Goal: Contribute content

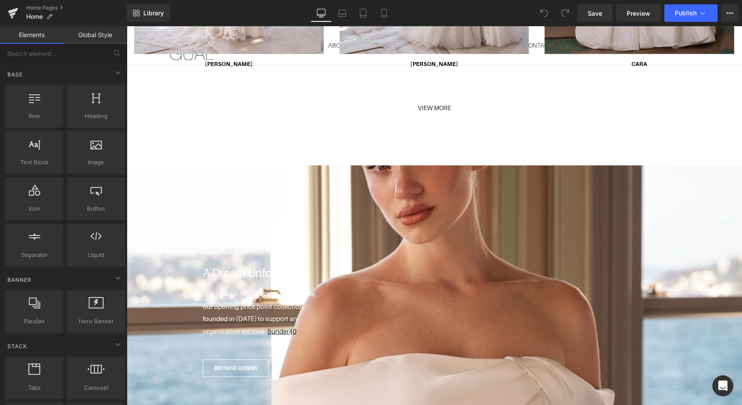
scroll to position [1651, 0]
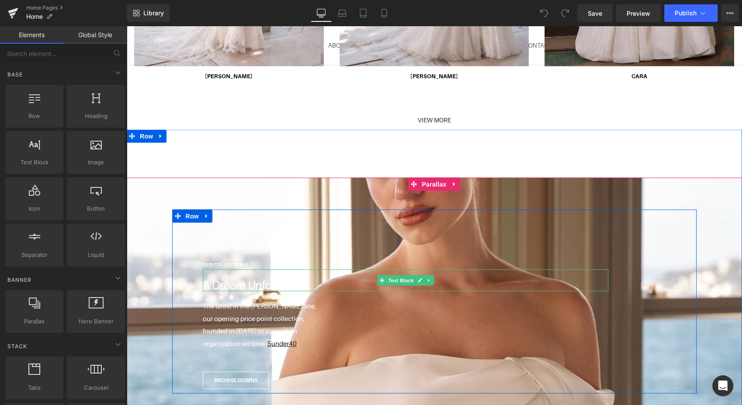
click at [206, 279] on p "A Dream Unfolds" at bounding box center [406, 285] width 406 height 13
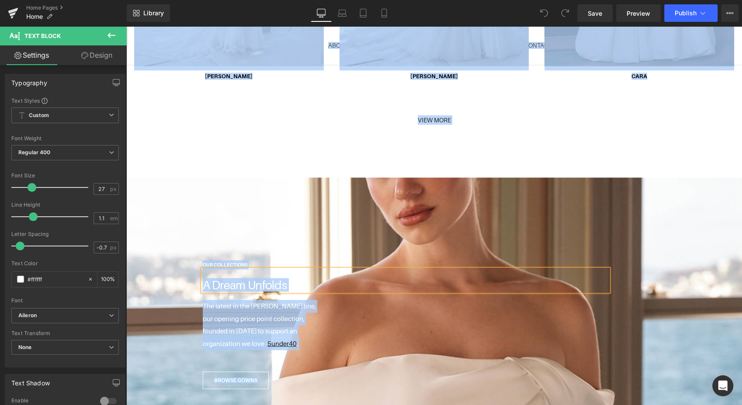
click at [284, 279] on p "A Dream Unfolds" at bounding box center [406, 285] width 406 height 13
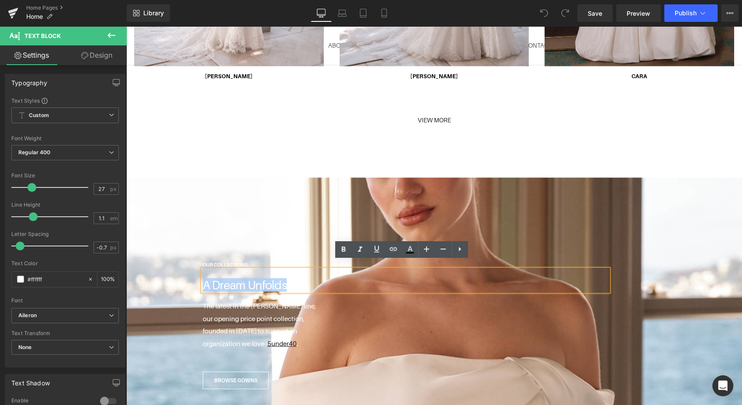
drag, startPoint x: 284, startPoint y: 275, endPoint x: 192, endPoint y: 275, distance: 92.7
click at [194, 275] on div "OUR COLLECTIONS Text Block A Dream Unfolds Text Block The latest in the [PERSON…" at bounding box center [428, 324] width 468 height 132
paste div
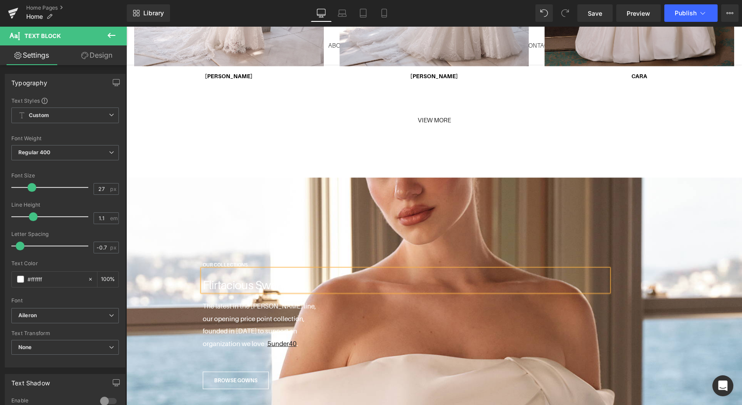
click at [679, 14] on span "Publish" at bounding box center [686, 13] width 22 height 7
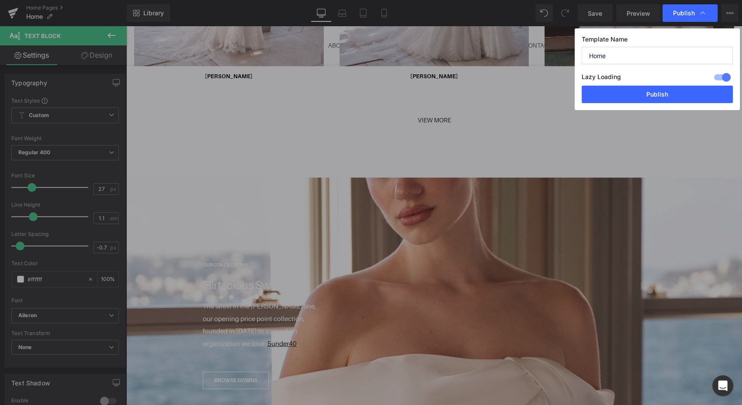
click at [651, 94] on button "Publish" at bounding box center [657, 94] width 151 height 17
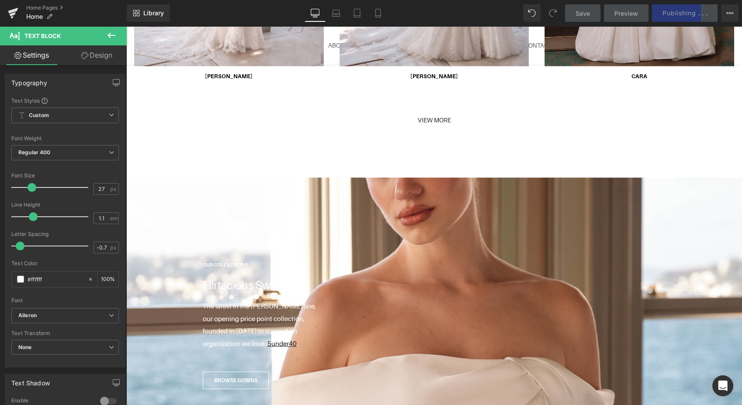
click at [376, 11] on icon at bounding box center [378, 13] width 9 height 9
type input "100"
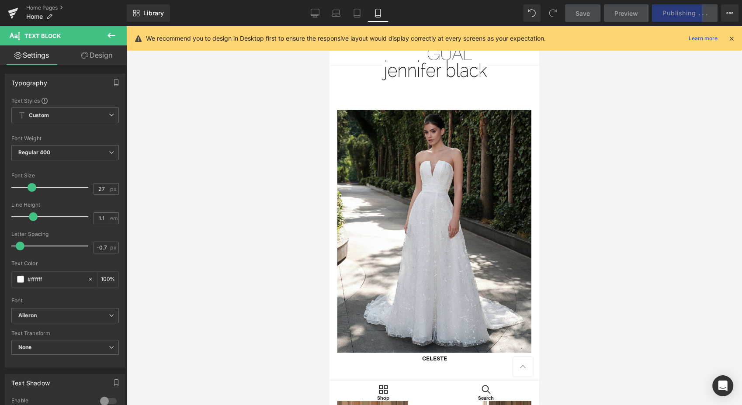
scroll to position [1731, 0]
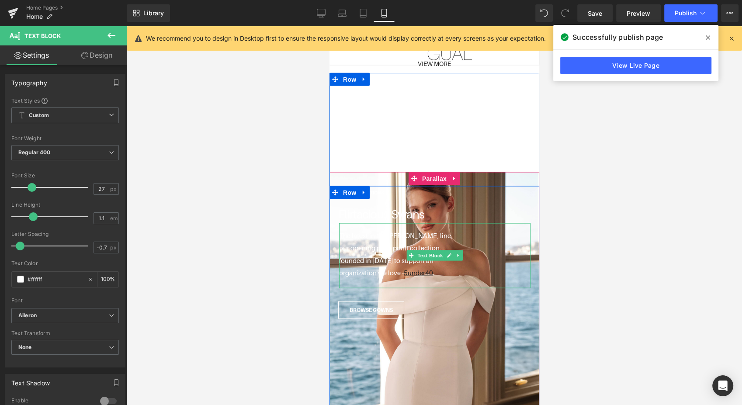
click at [397, 267] on p "organization we love - 5under40 ." at bounding box center [435, 273] width 192 height 13
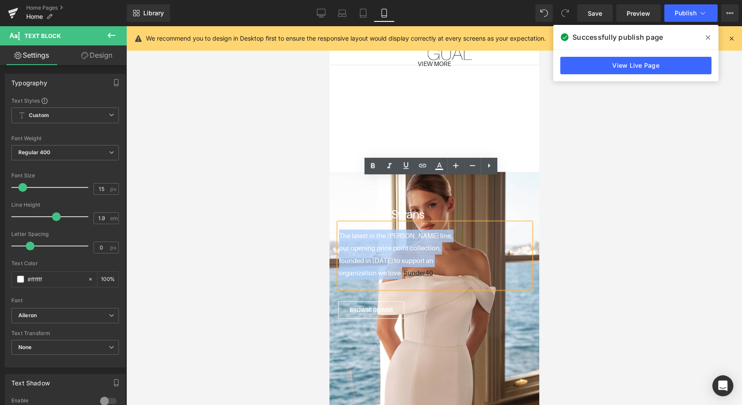
drag, startPoint x: 397, startPoint y: 230, endPoint x: 324, endPoint y: 184, distance: 86.1
click at [329, 184] on html "COLLECTIONS ABOUT DEMI-COUTURE OUR BRIDES FIND A STORE CONTACT RETAILERS Vimeo …" at bounding box center [434, 56] width 210 height 3522
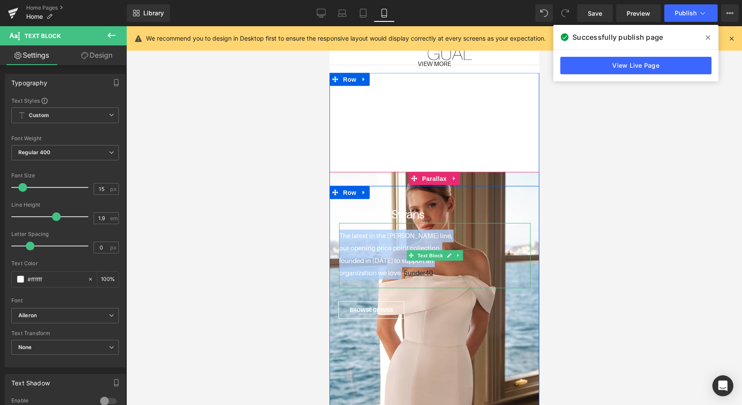
click at [402, 242] on p "our opening price point collection," at bounding box center [435, 248] width 192 height 13
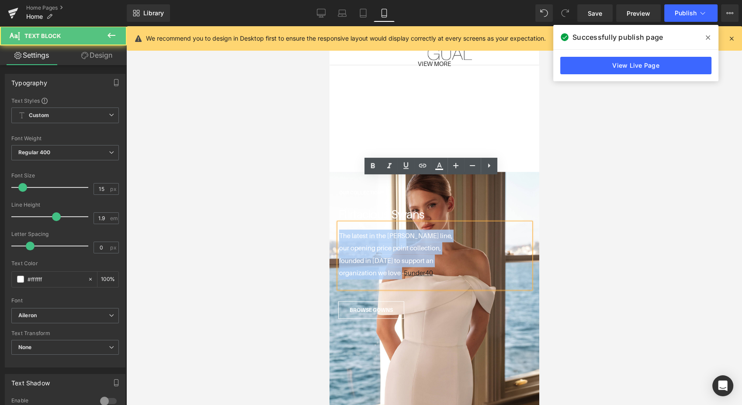
drag, startPoint x: 397, startPoint y: 228, endPoint x: 655, endPoint y: 208, distance: 257.9
click at [329, 182] on html "COLLECTIONS ABOUT DEMI-COUTURE OUR BRIDES FIND A STORE CONTACT RETAILERS Vimeo …" at bounding box center [434, 56] width 210 height 3522
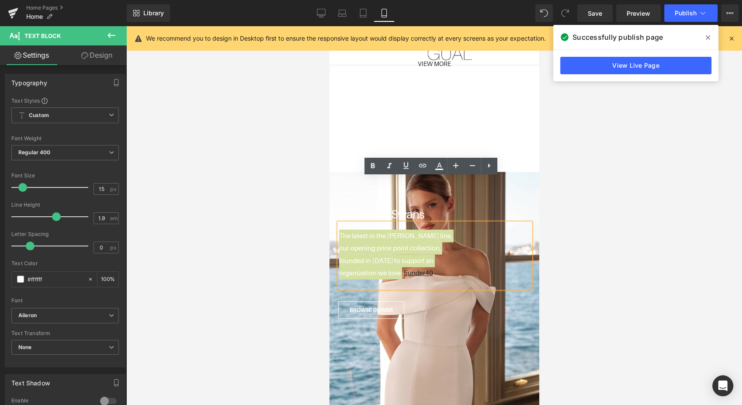
click at [442, 167] on icon at bounding box center [439, 166] width 10 height 10
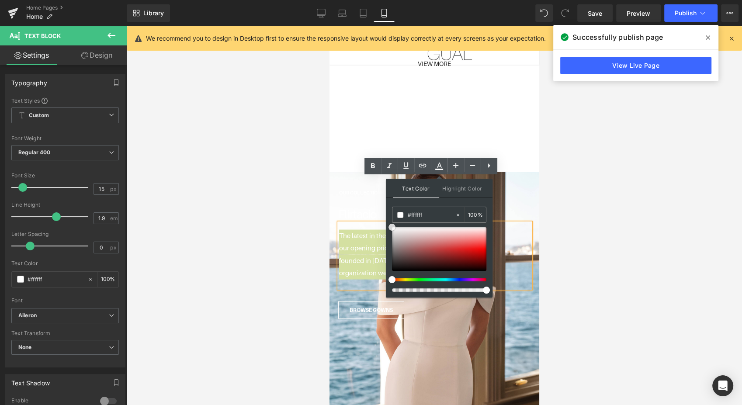
type input "#272424"
click at [396, 265] on div at bounding box center [439, 249] width 94 height 44
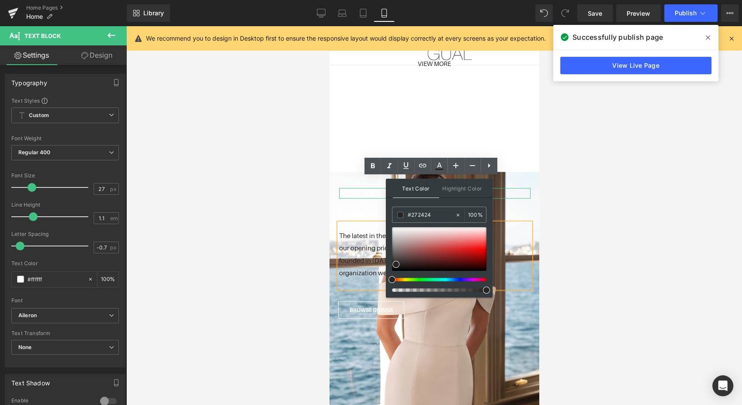
click at [351, 190] on strong "OUR COLLECTIONS" at bounding box center [361, 192] width 45 height 5
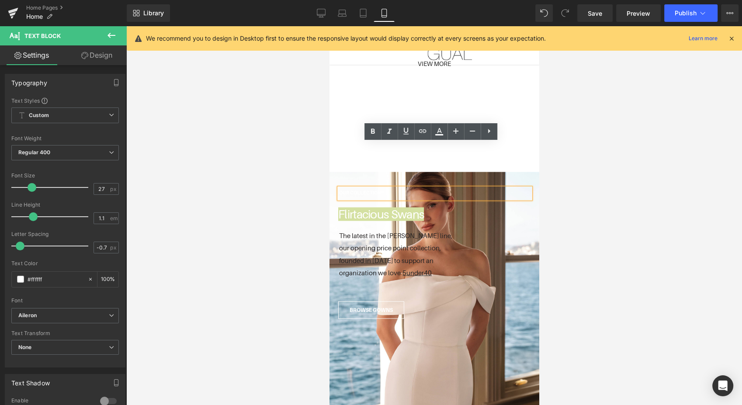
click at [435, 134] on icon at bounding box center [439, 131] width 10 height 10
type input "#ffffff"
type input "100"
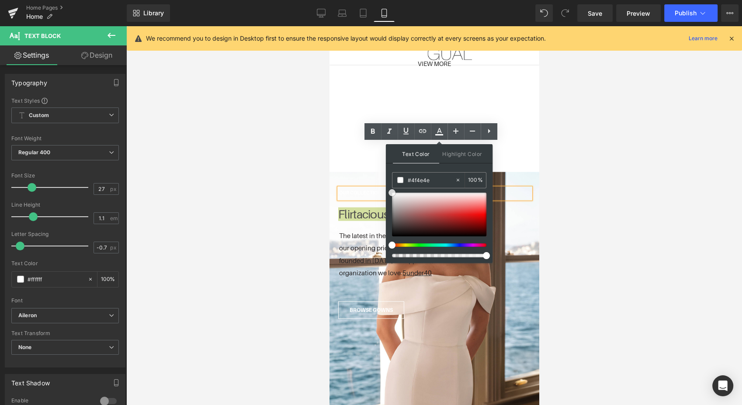
click at [394, 223] on div at bounding box center [439, 215] width 94 height 44
click at [348, 232] on span "The latest in the [PERSON_NAME] line," at bounding box center [395, 235] width 113 height 7
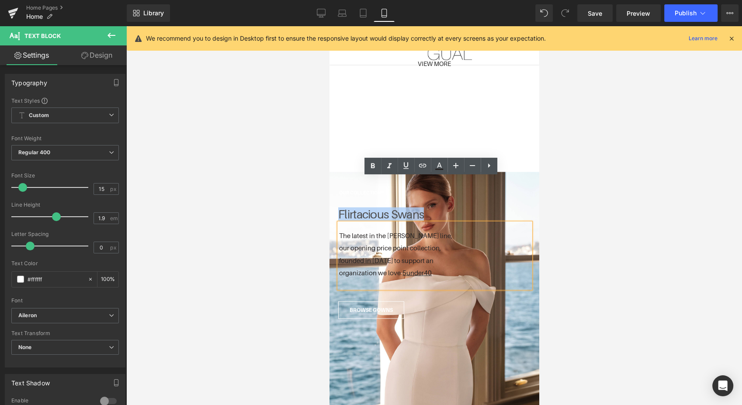
drag, startPoint x: 334, startPoint y: 188, endPoint x: 460, endPoint y: 226, distance: 130.6
click at [460, 226] on div "The latest in the [PERSON_NAME] line, our opening price point collection, found…" at bounding box center [435, 255] width 192 height 65
click at [439, 172] on link at bounding box center [439, 166] width 17 height 17
type input "#ffffff"
type input "100"
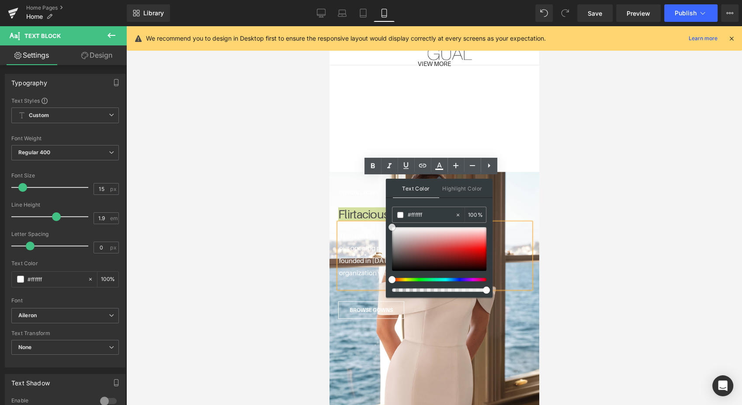
type input "#666666"
click at [392, 254] on div at bounding box center [439, 249] width 94 height 44
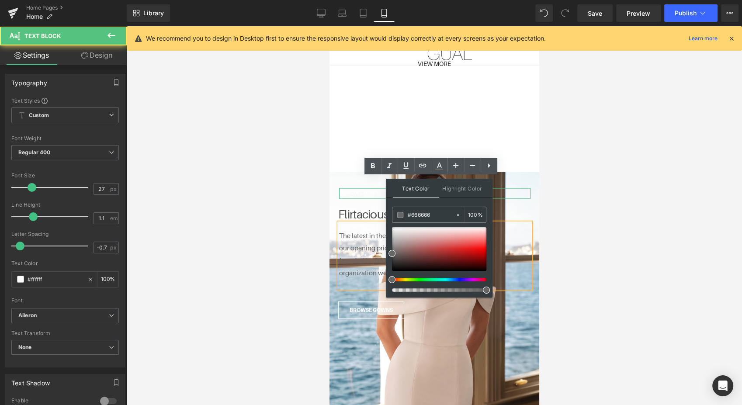
click at [350, 190] on strong "OUR COLLECTIONS" at bounding box center [361, 192] width 45 height 5
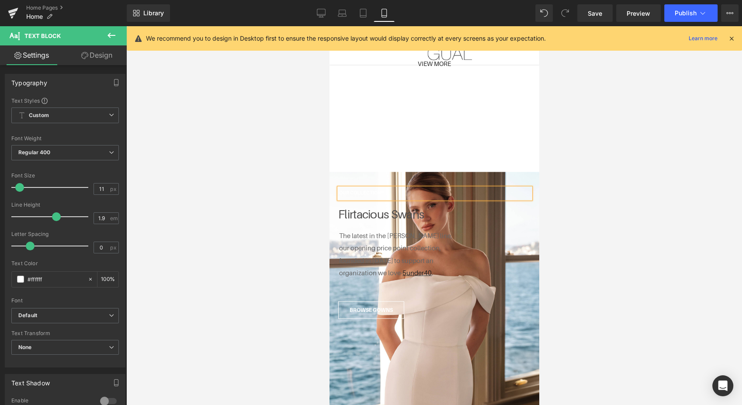
click at [693, 15] on span "Publish" at bounding box center [686, 13] width 22 height 7
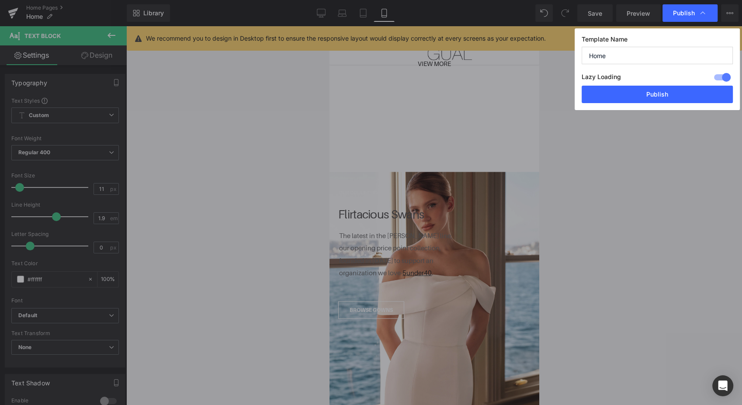
click at [671, 93] on button "Publish" at bounding box center [657, 94] width 151 height 17
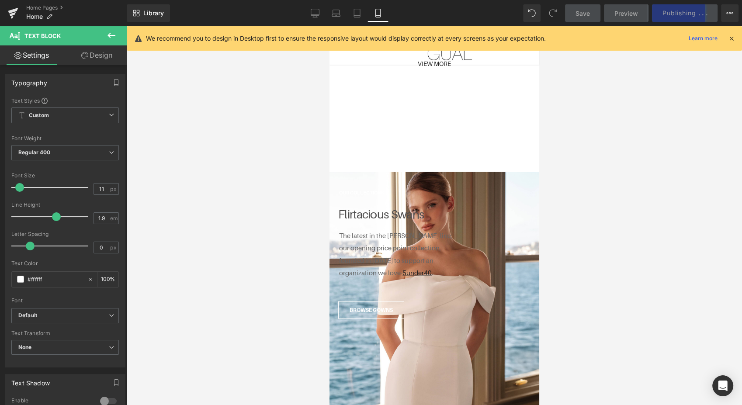
click at [315, 14] on icon at bounding box center [315, 14] width 8 height 0
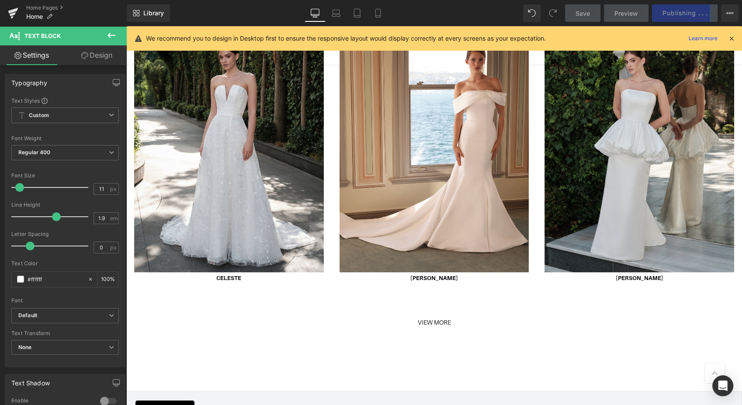
type input "100"
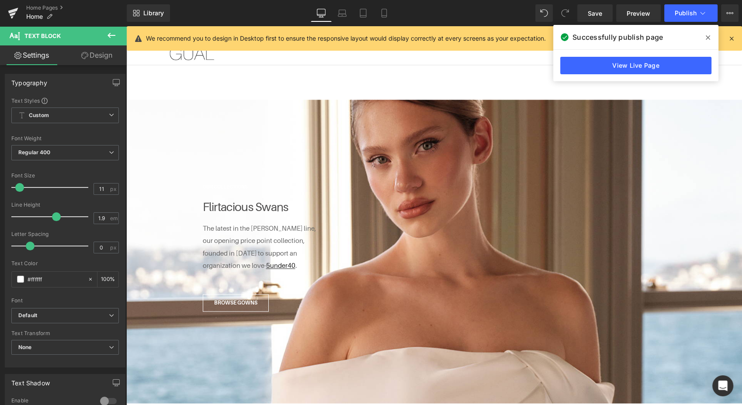
scroll to position [1366, 0]
